Goal: Find specific page/section: Locate a particular part of the current website

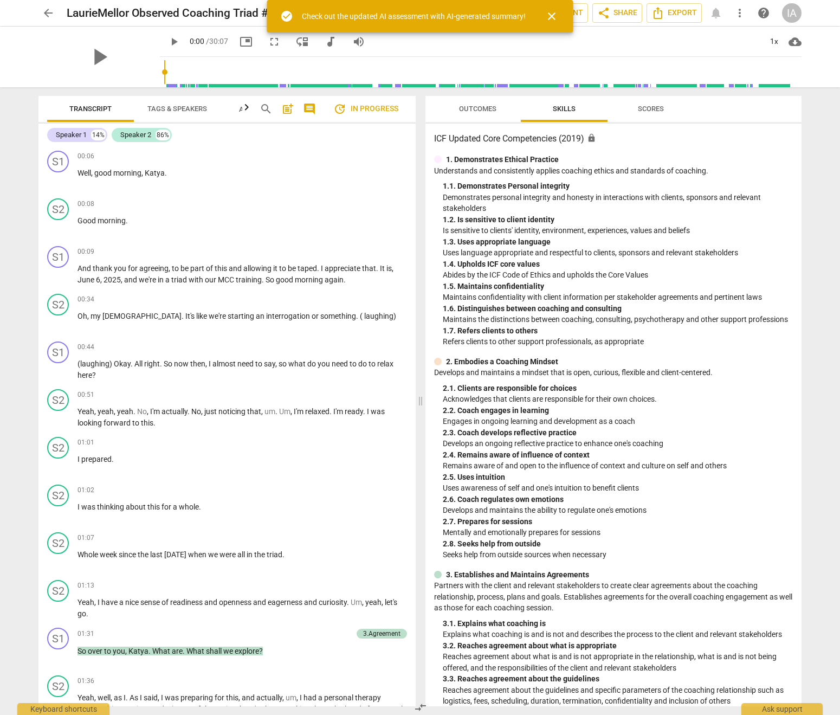
click at [549, 14] on span "close" at bounding box center [551, 16] width 13 height 13
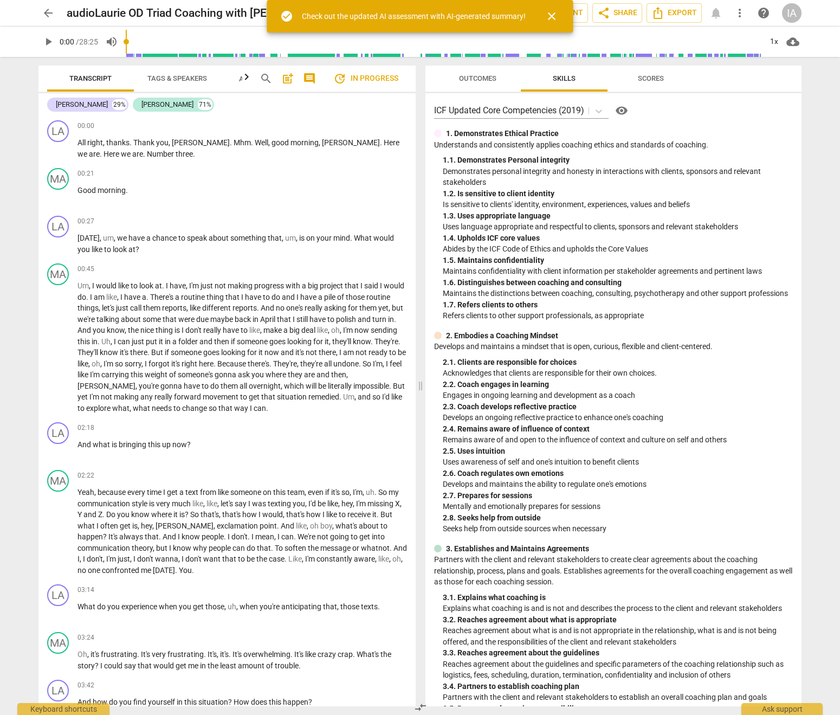
click at [553, 16] on span "close" at bounding box center [551, 16] width 13 height 13
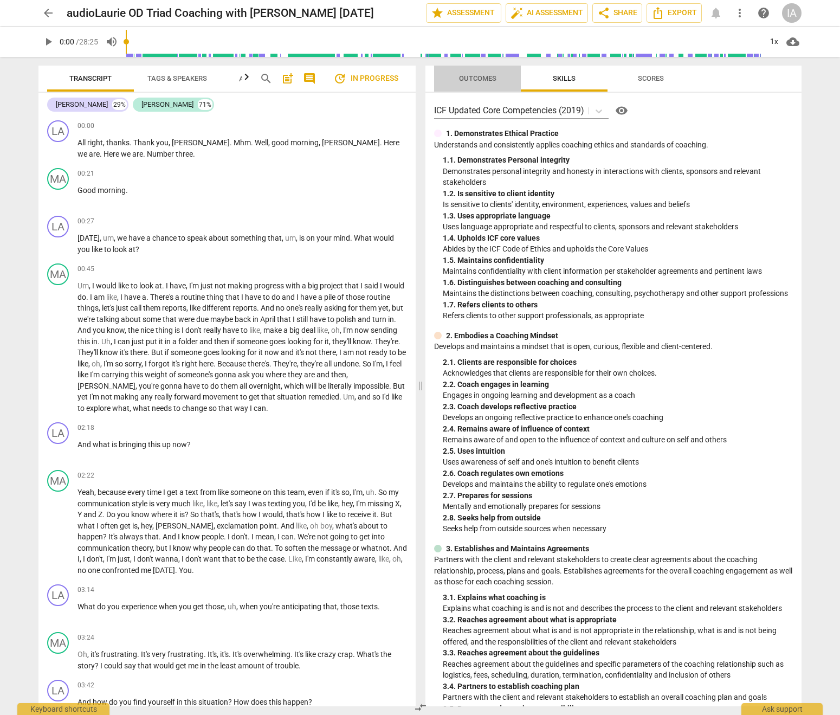
click at [501, 81] on span "Outcomes" at bounding box center [477, 79] width 63 height 15
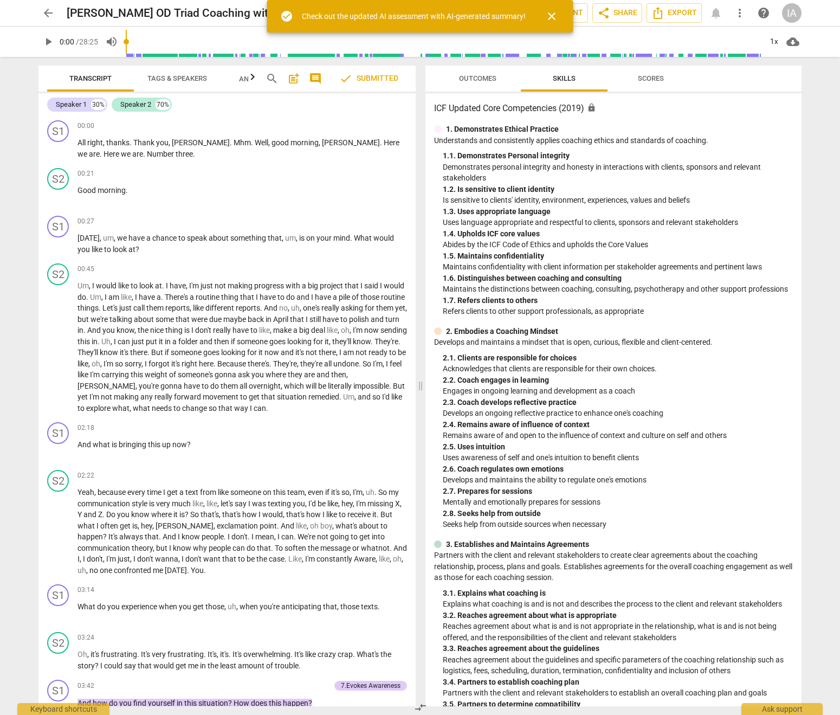
click at [560, 18] on span "close" at bounding box center [552, 16] width 26 height 13
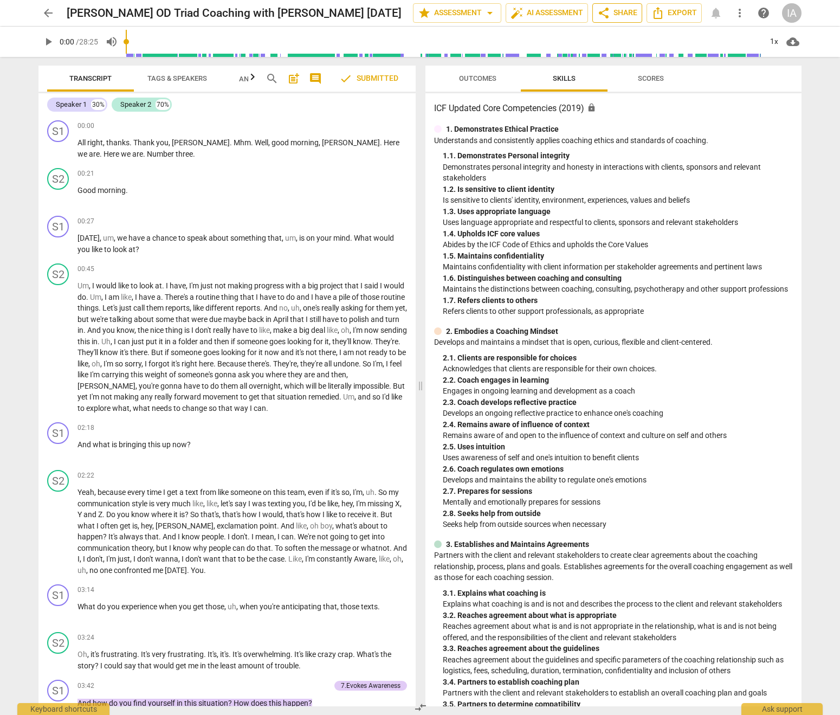
click at [619, 12] on span "share Share" at bounding box center [617, 13] width 40 height 13
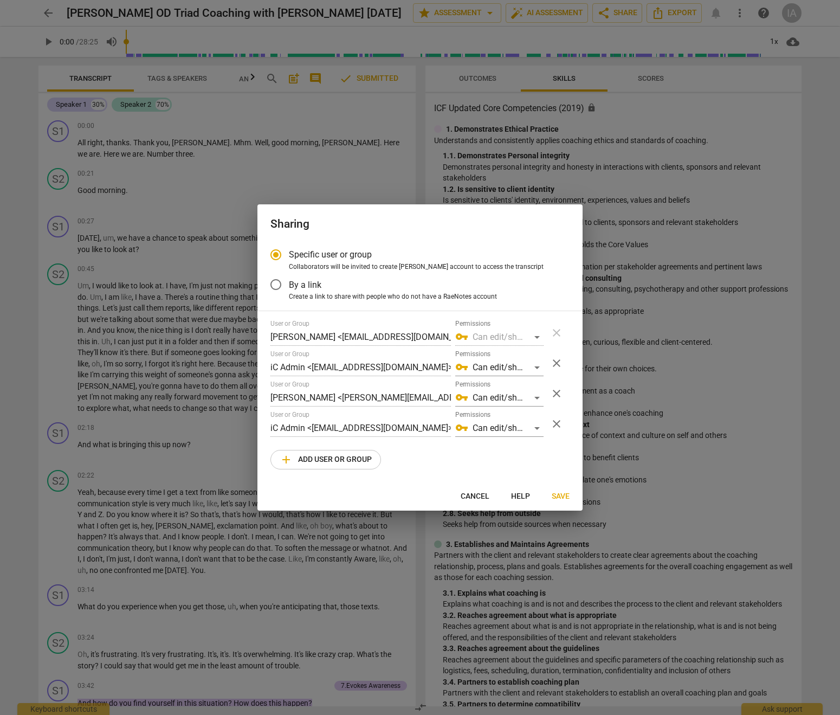
click at [471, 496] on span "Cancel" at bounding box center [474, 496] width 29 height 11
radio input "false"
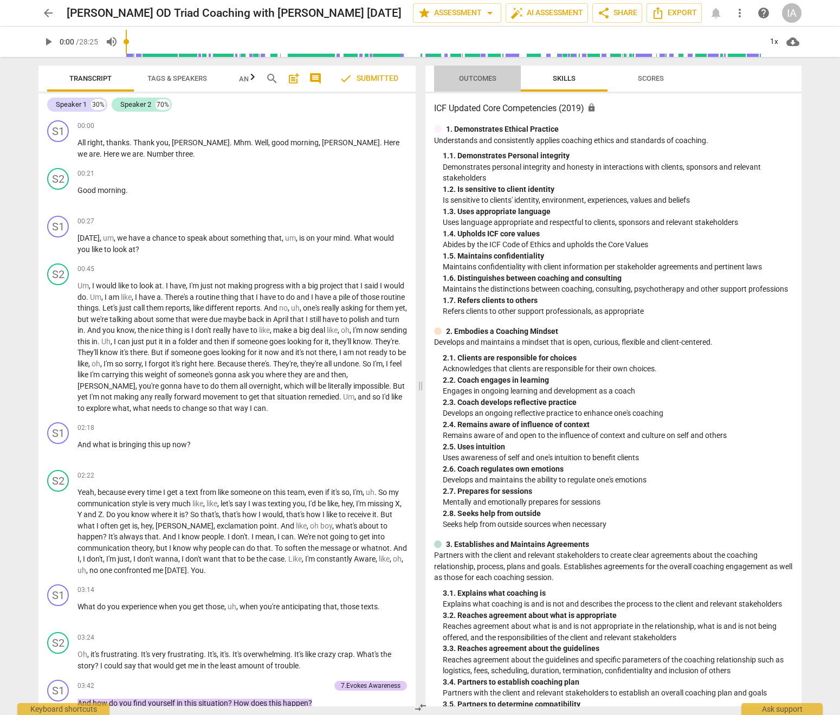
click at [498, 85] on span "Outcomes" at bounding box center [477, 79] width 63 height 15
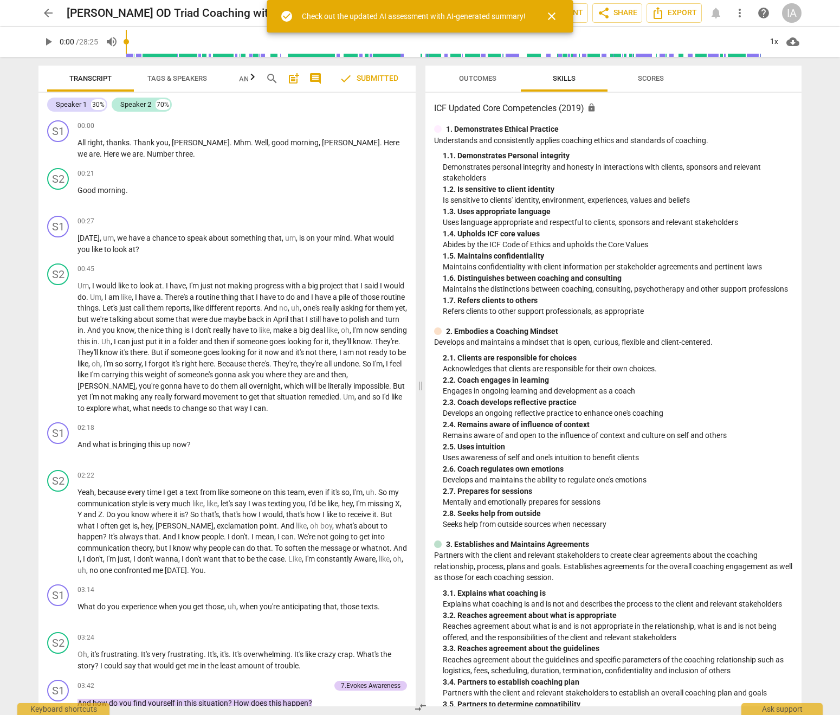
click at [485, 81] on span "Outcomes" at bounding box center [477, 78] width 37 height 8
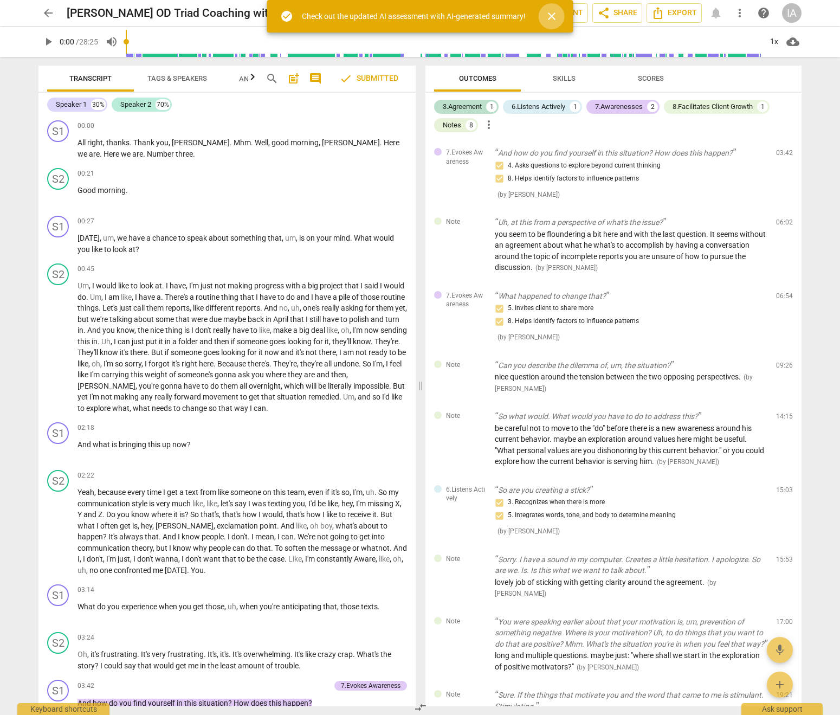
click at [551, 20] on span "close" at bounding box center [551, 16] width 13 height 13
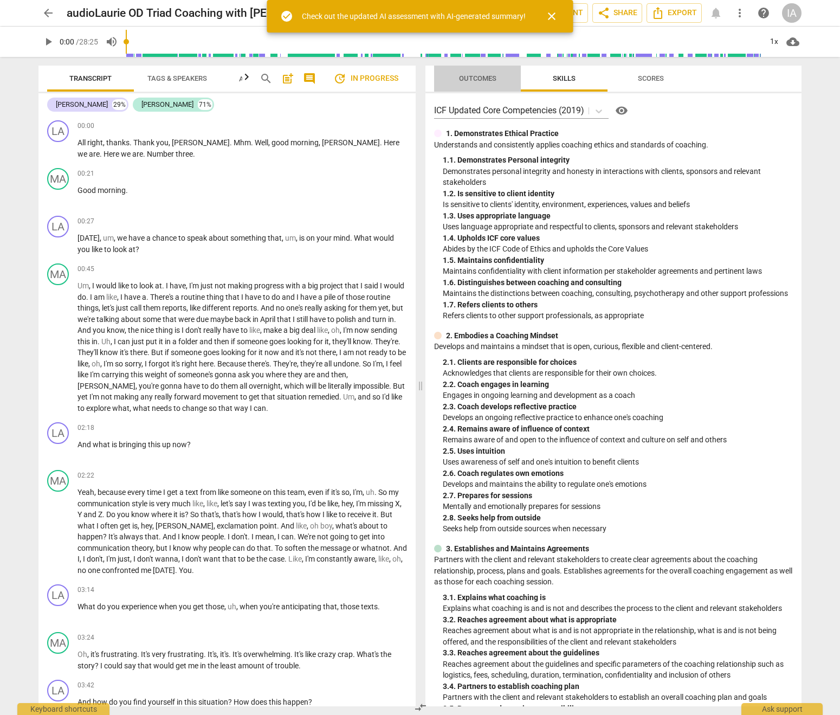
click at [481, 80] on span "Outcomes" at bounding box center [477, 78] width 37 height 8
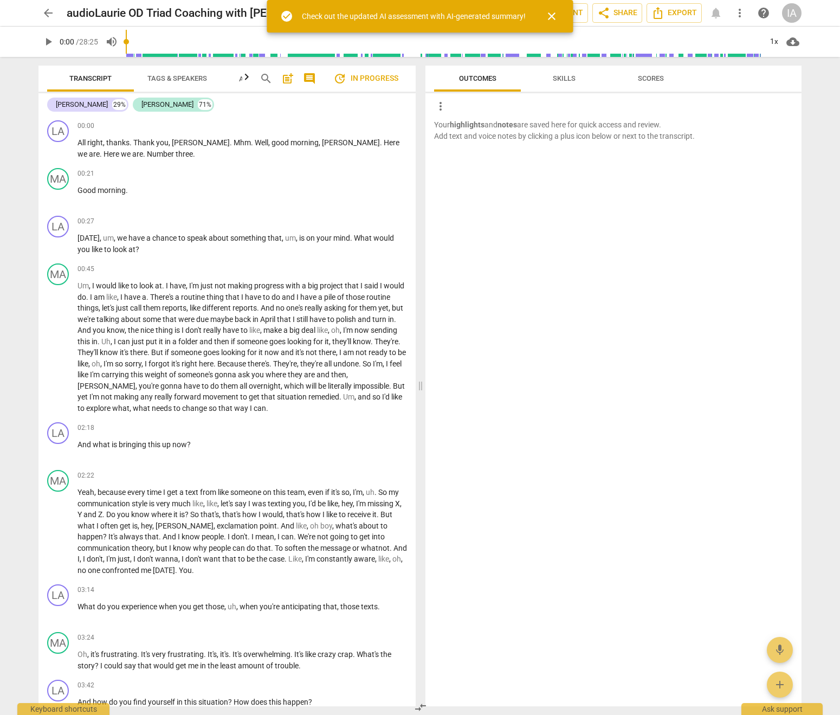
click at [552, 12] on span "close" at bounding box center [551, 16] width 13 height 13
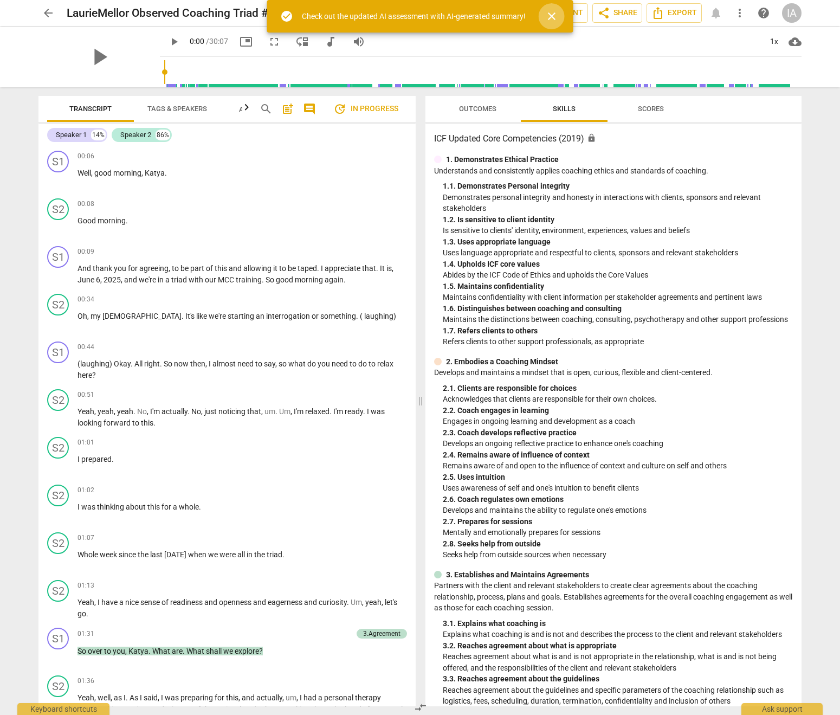
click at [552, 19] on span "close" at bounding box center [551, 16] width 13 height 13
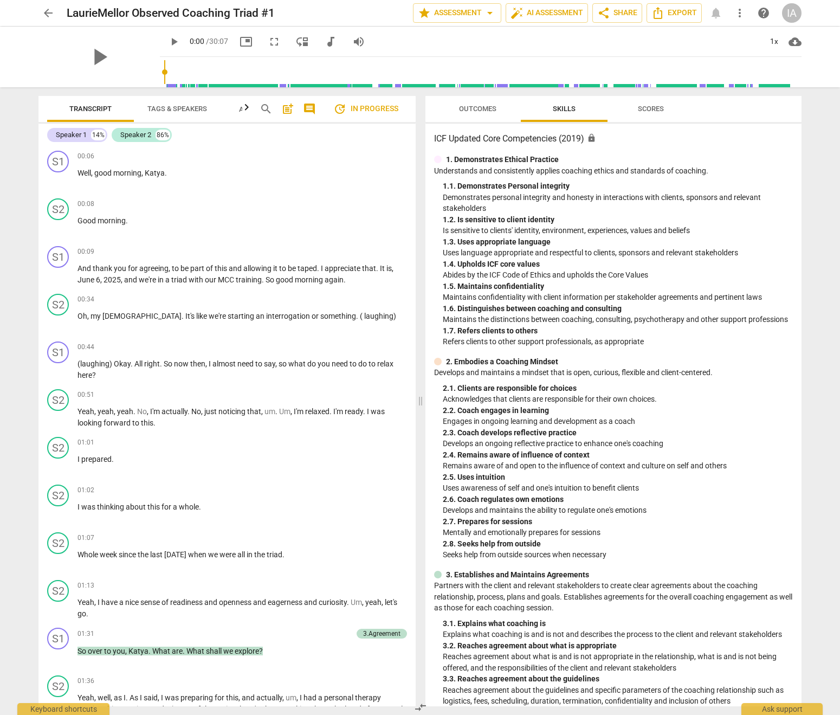
click at [469, 107] on span "Outcomes" at bounding box center [477, 109] width 37 height 8
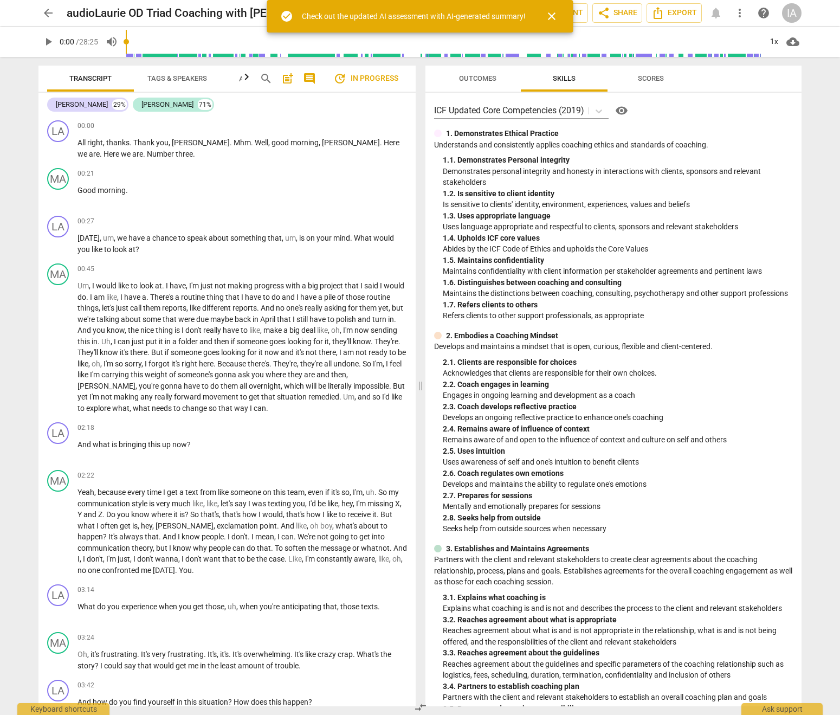
click at [496, 86] on button "Outcomes" at bounding box center [477, 79] width 87 height 26
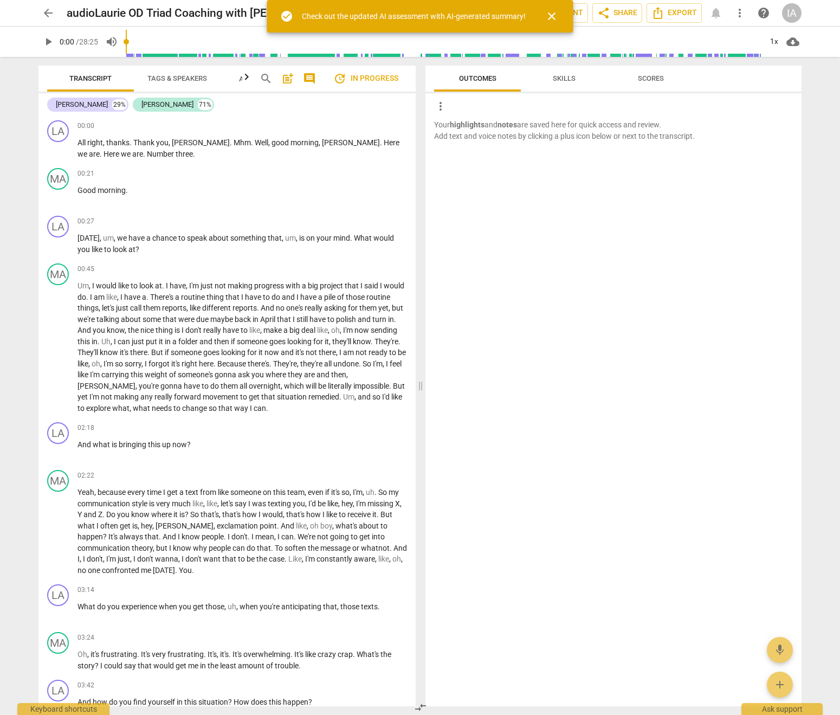
click at [551, 17] on span "close" at bounding box center [551, 16] width 13 height 13
